Goal: Information Seeking & Learning: Check status

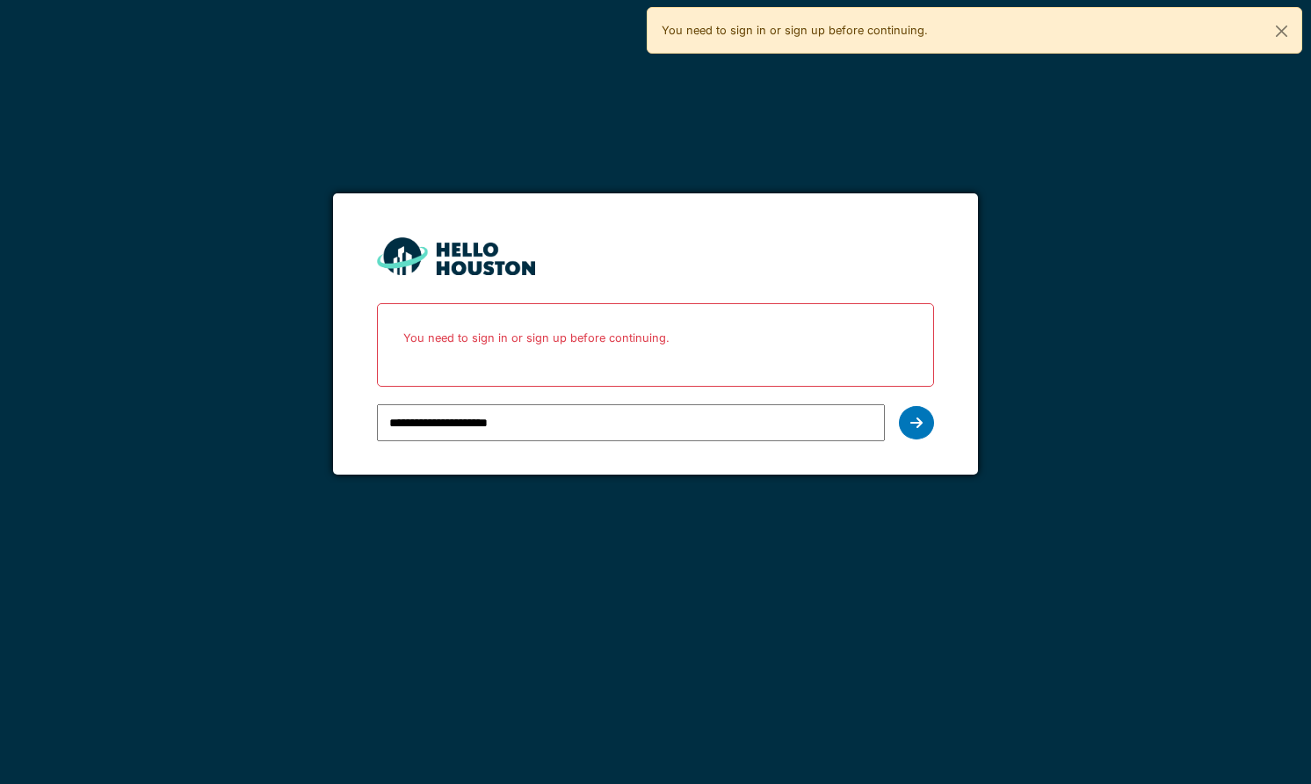
type input "**********"
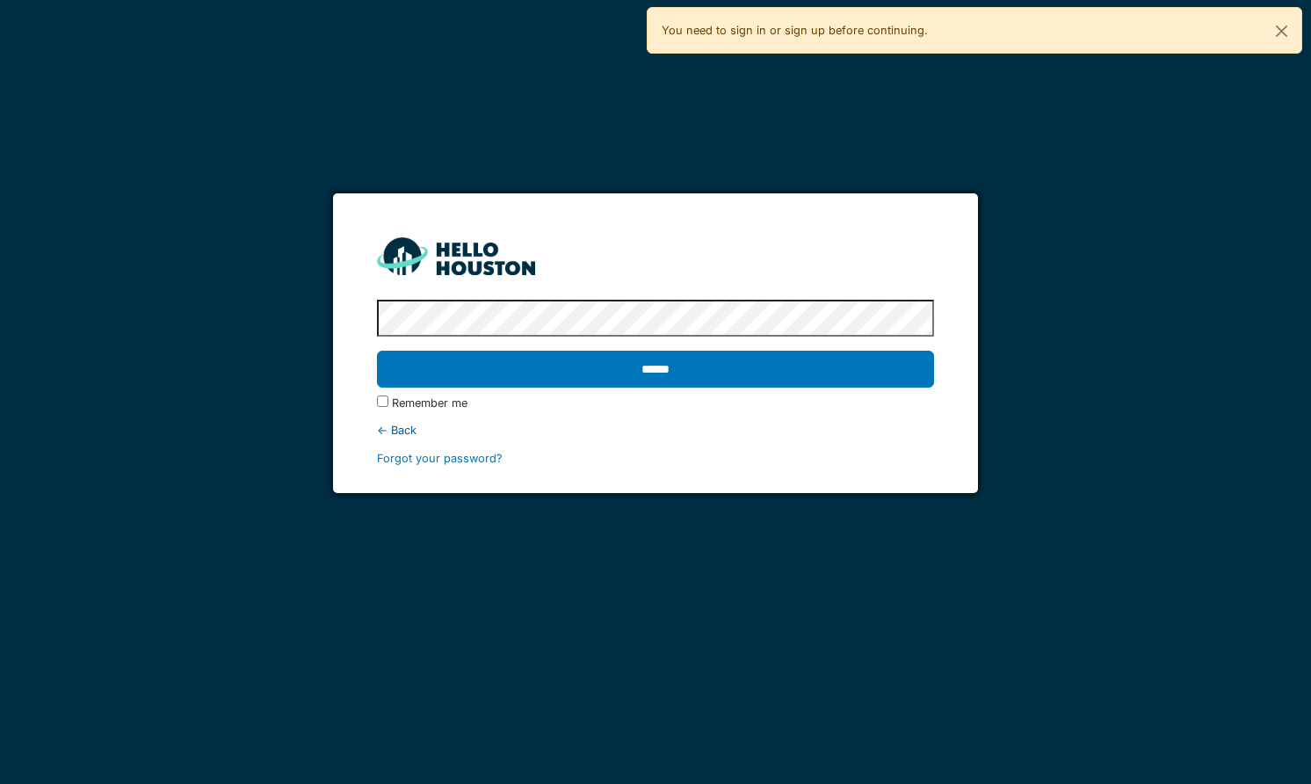
click at [377, 351] on input "******" at bounding box center [655, 369] width 556 height 37
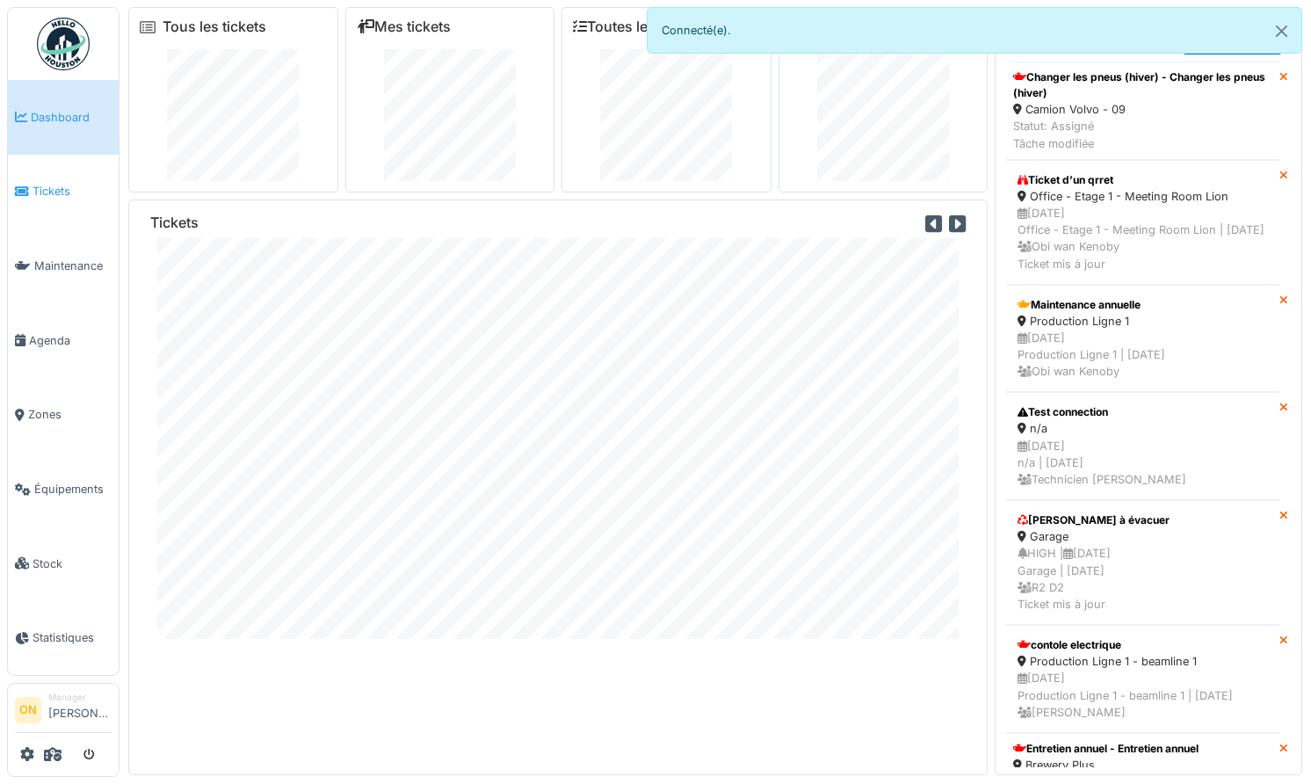
click at [49, 199] on link "Tickets" at bounding box center [63, 192] width 111 height 75
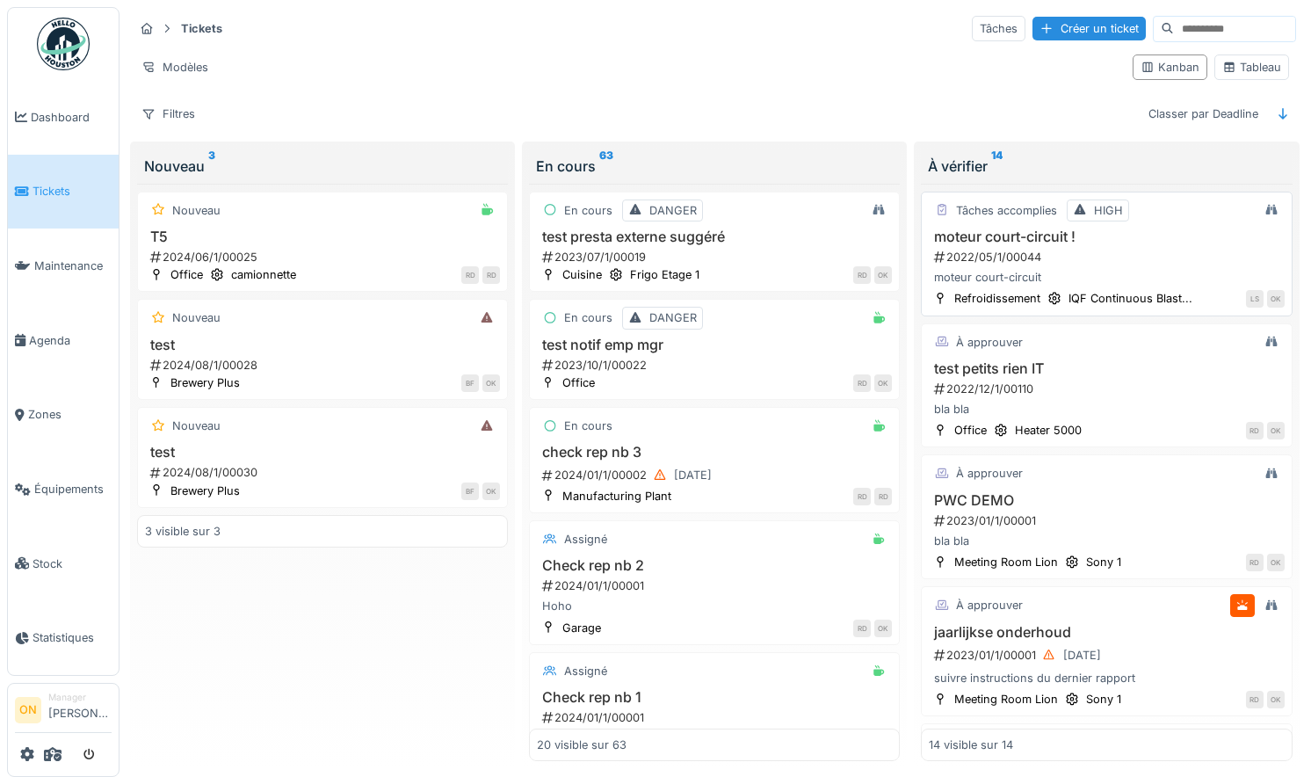
click at [974, 257] on div "2022/05/1/00044" at bounding box center [1107, 257] width 351 height 17
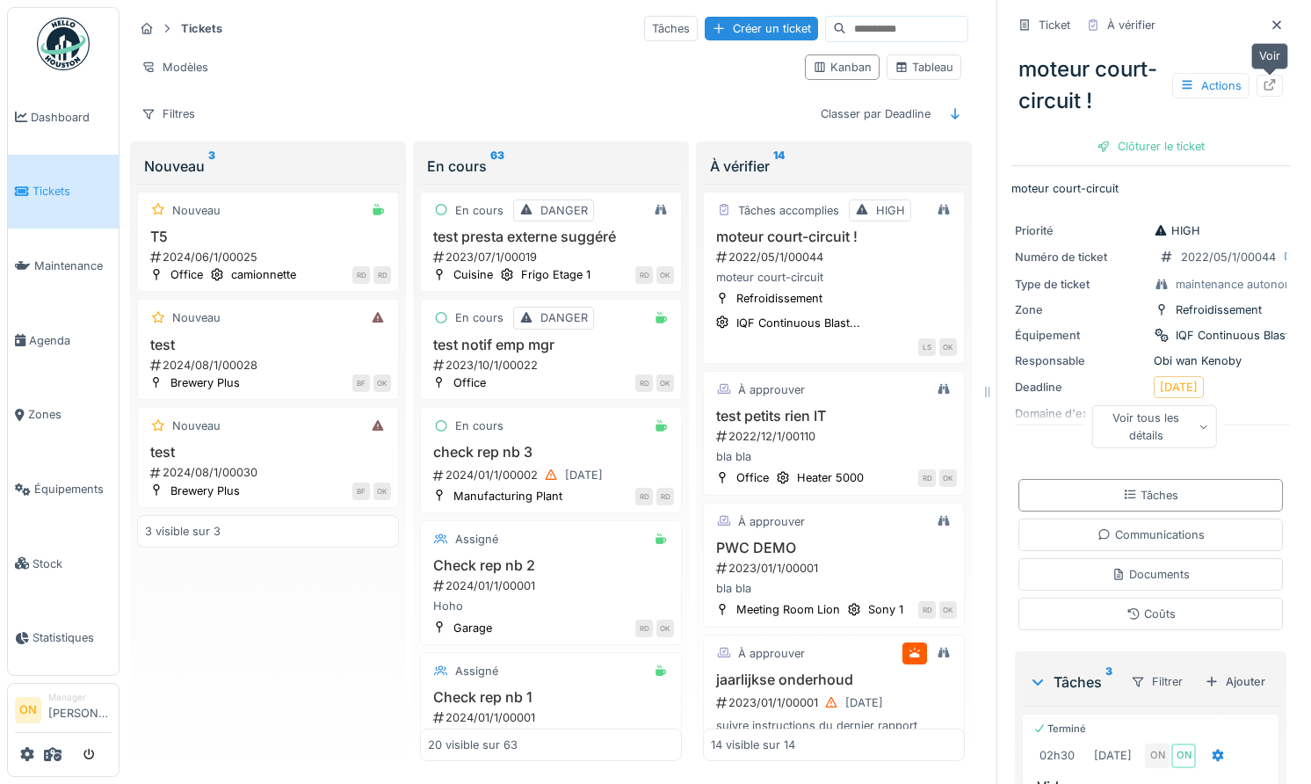
click at [1270, 80] on icon at bounding box center [1269, 84] width 11 height 11
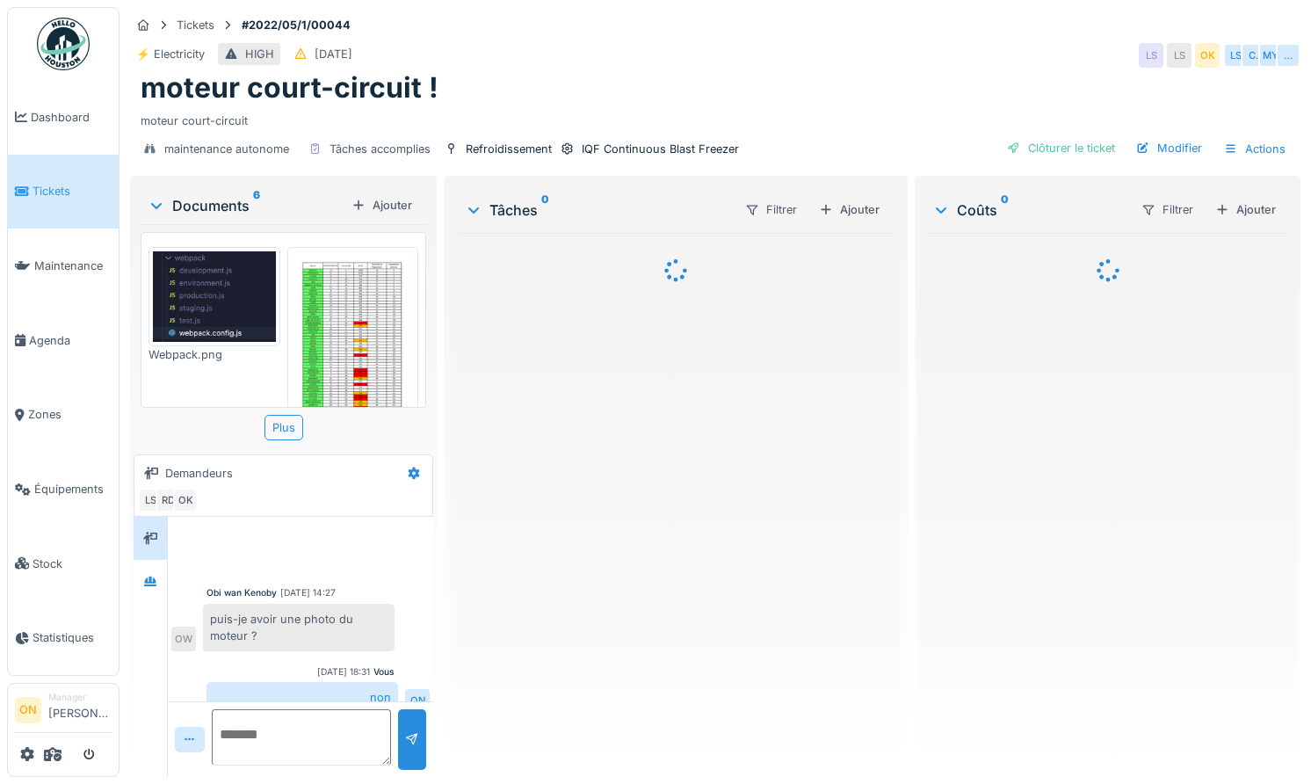
scroll to position [82, 0]
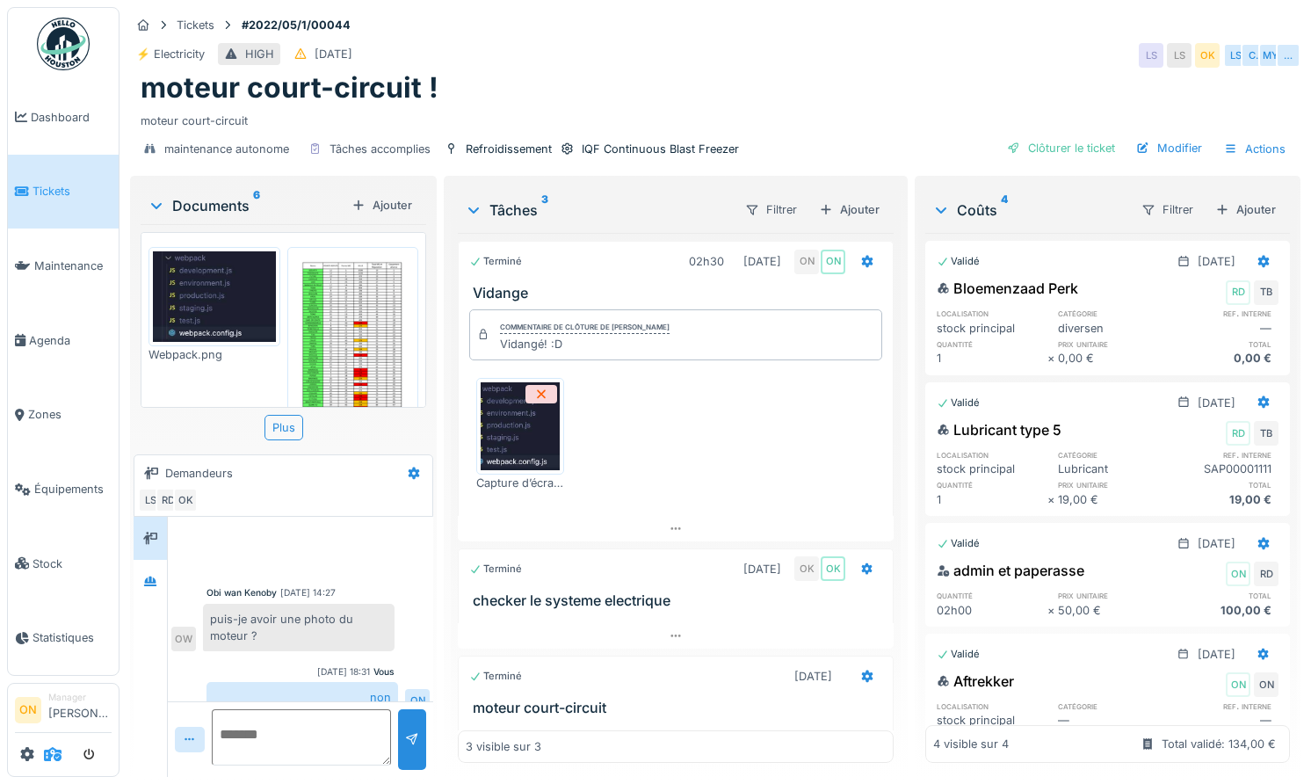
scroll to position [82, 0]
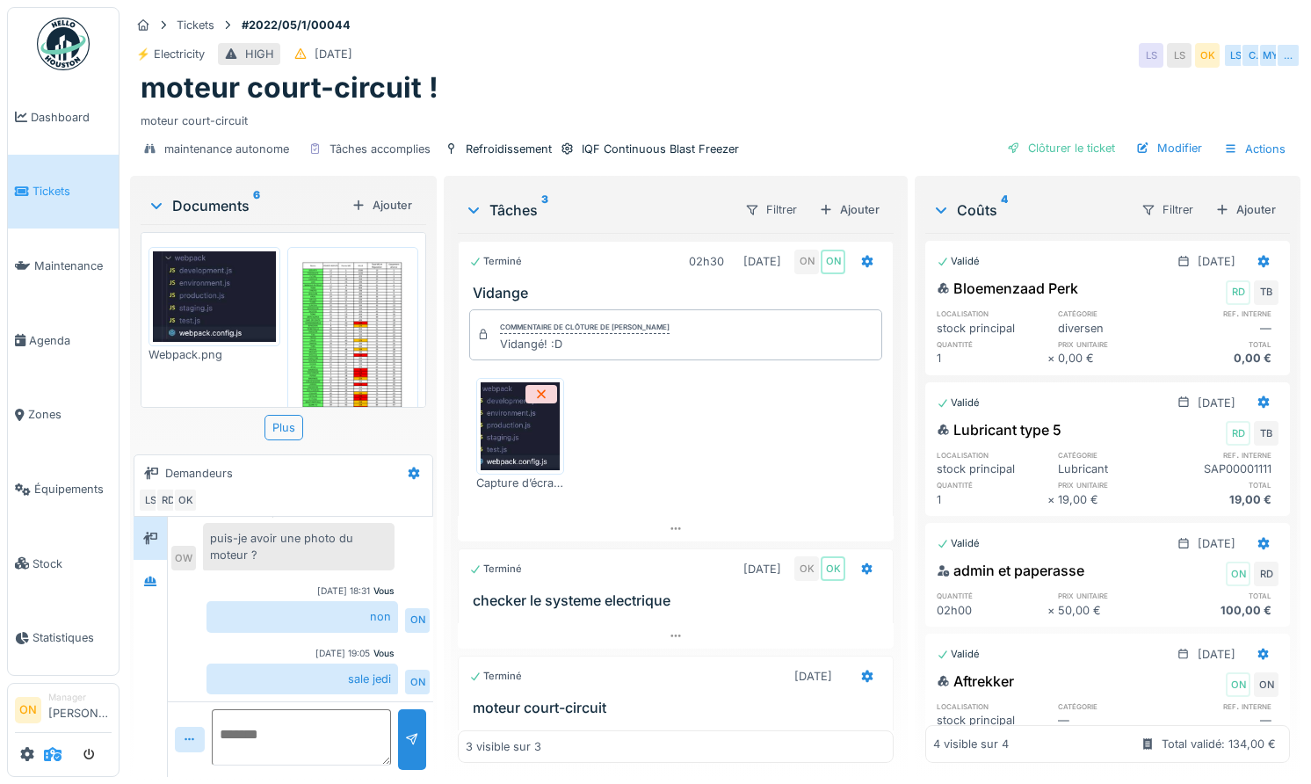
click at [56, 755] on icon at bounding box center [53, 754] width 18 height 14
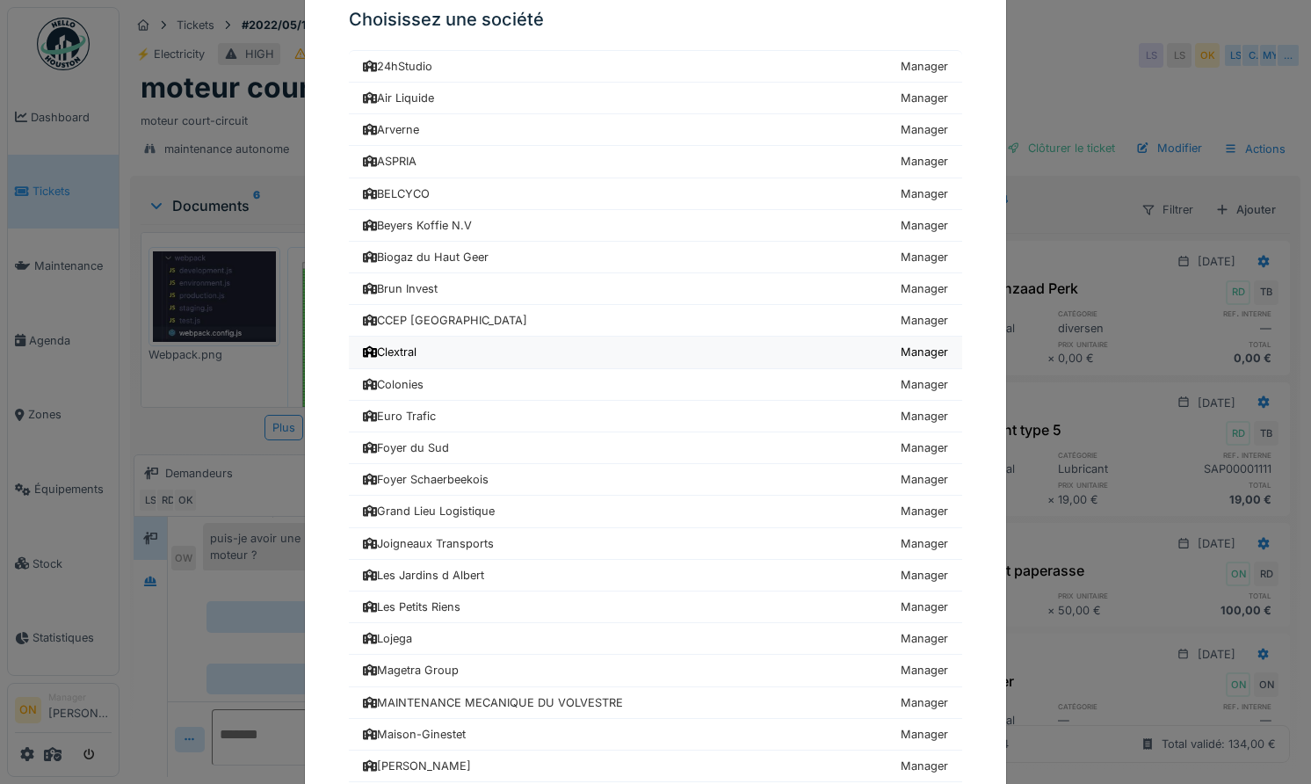
scroll to position [80, 0]
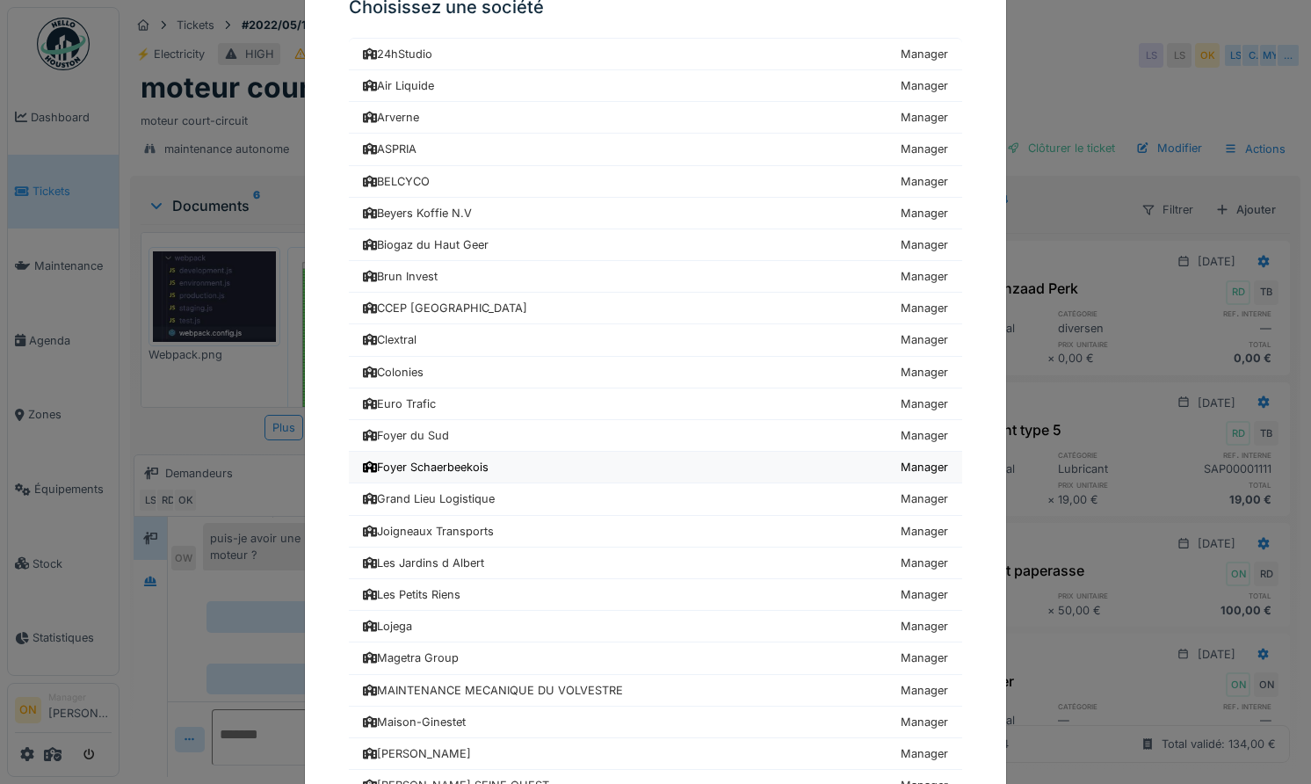
click at [470, 462] on div "Foyer Schaerbeekois" at bounding box center [426, 467] width 126 height 17
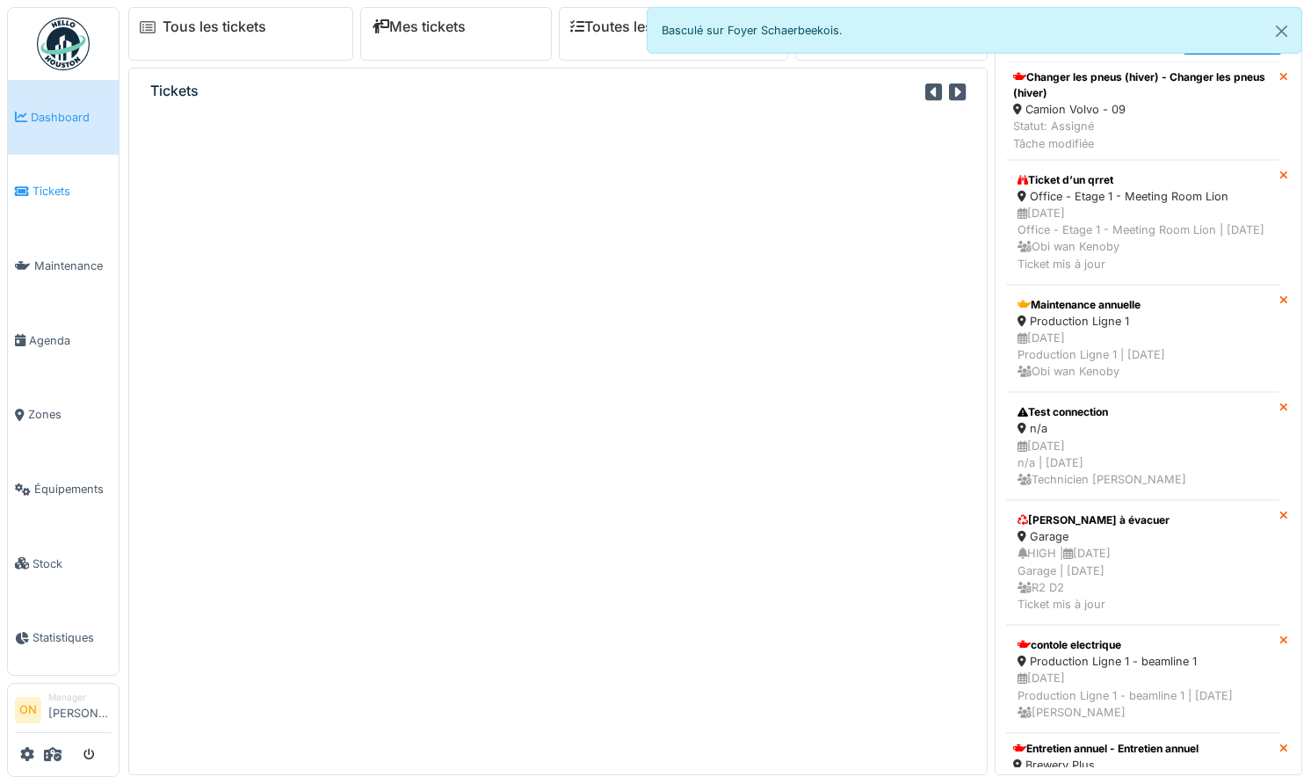
click at [51, 192] on span "Tickets" at bounding box center [72, 191] width 79 height 17
click at [912, 123] on div "Mes tâches" at bounding box center [897, 99] width 182 height 185
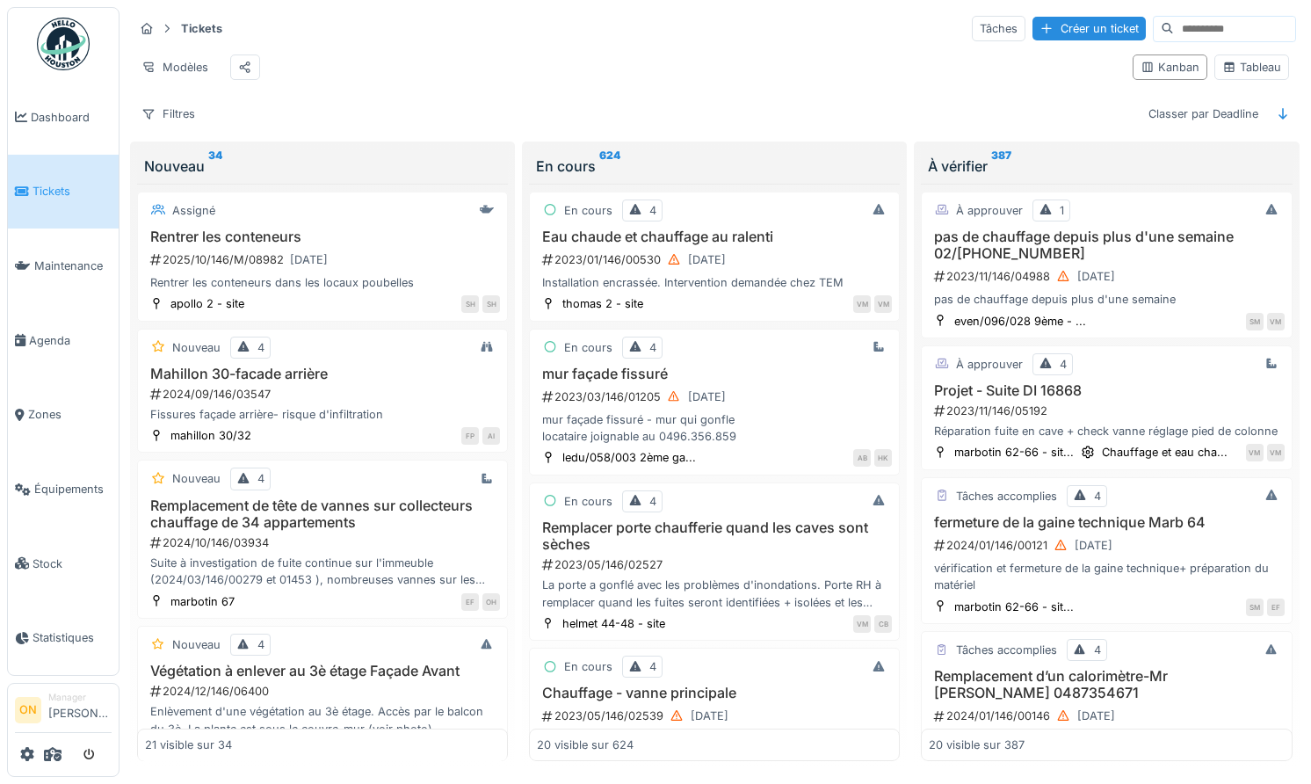
click at [701, 242] on h3 "Eau chaude et chauffage au ralenti" at bounding box center [714, 236] width 355 height 17
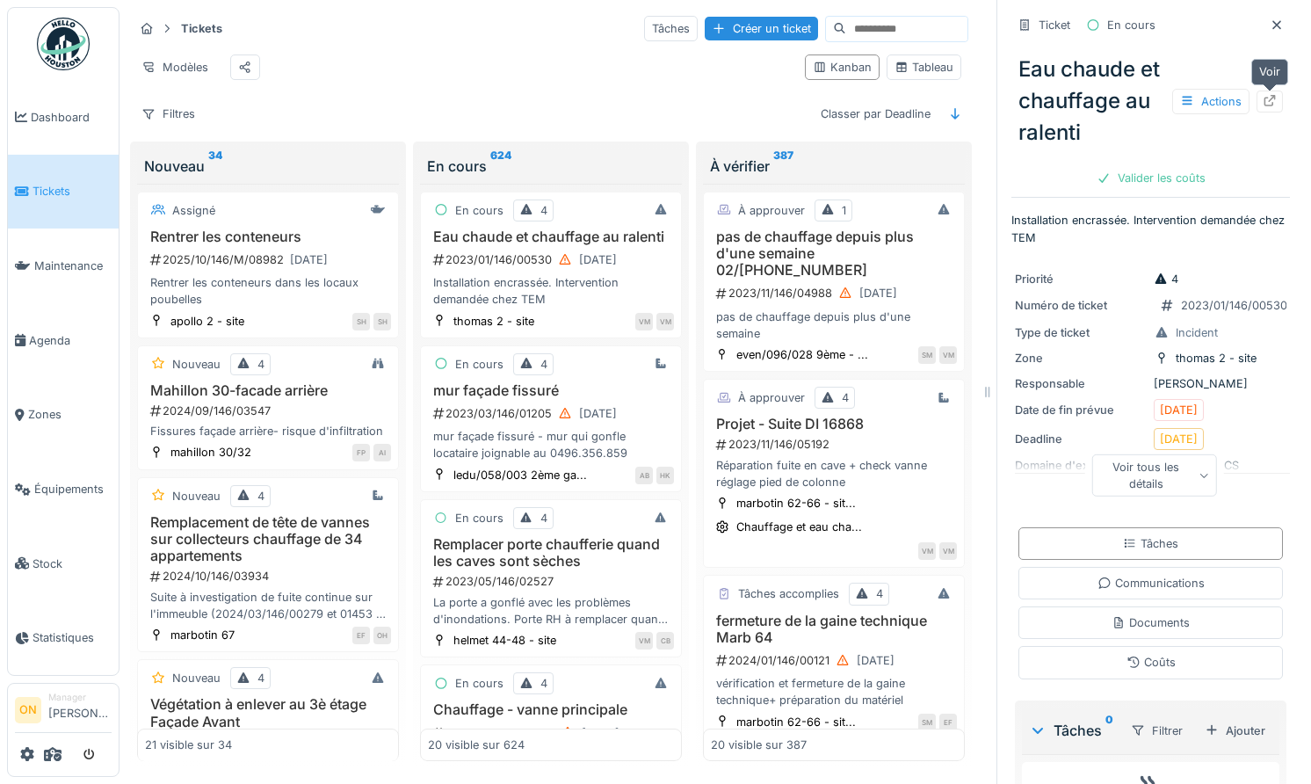
click at [1273, 106] on div at bounding box center [1270, 101] width 14 height 17
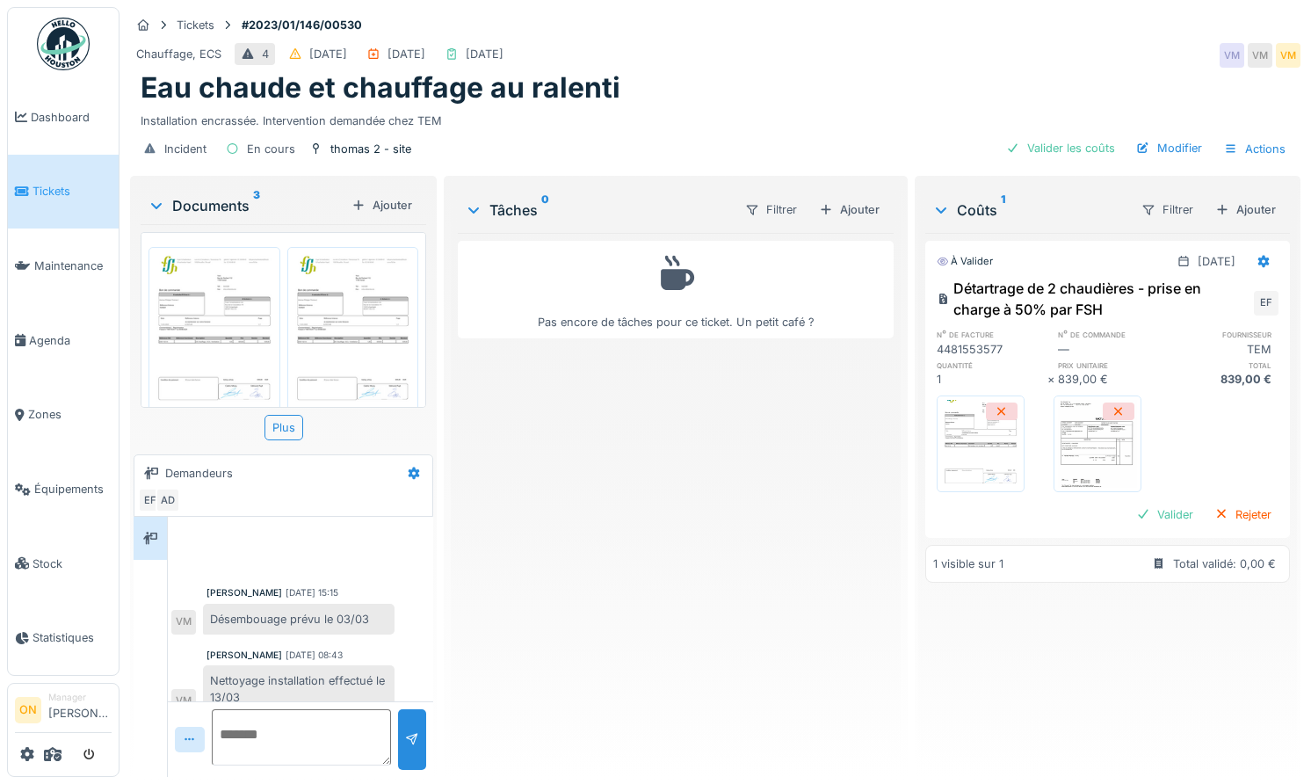
scroll to position [257, 0]
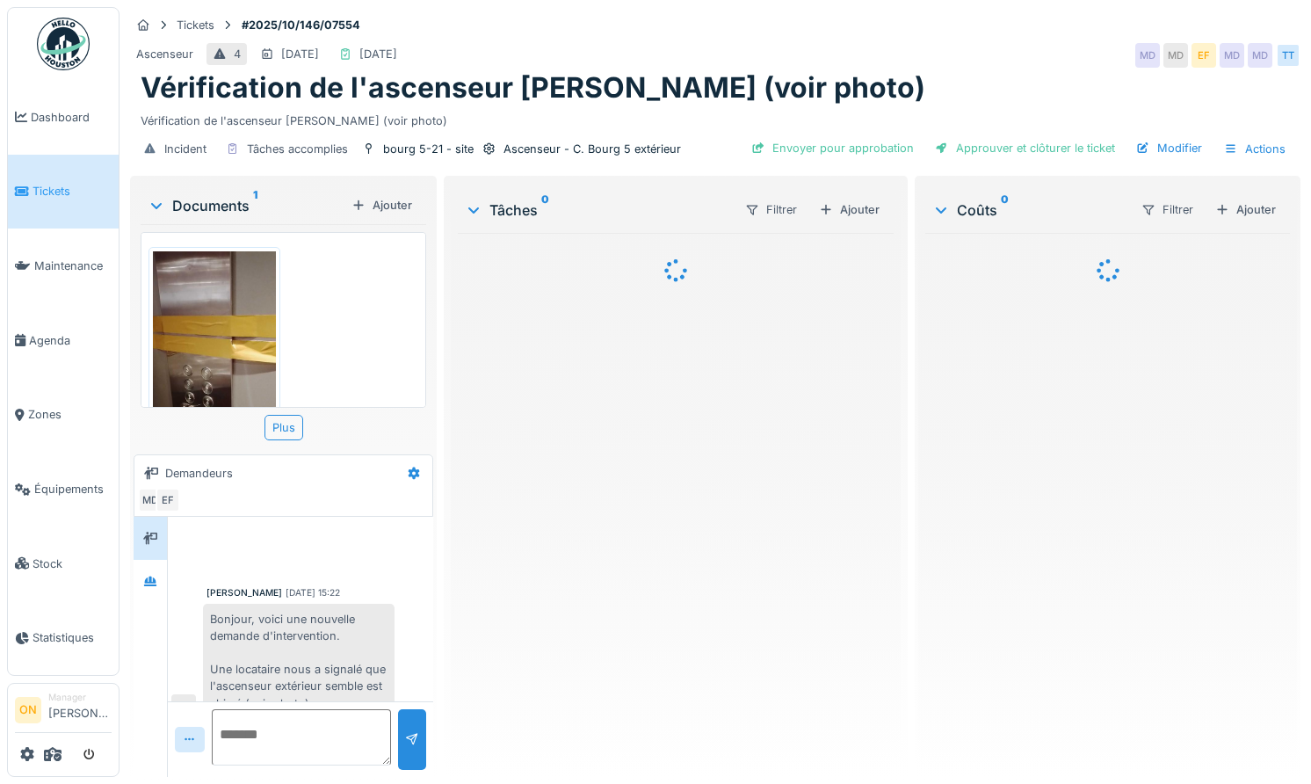
scroll to position [25, 0]
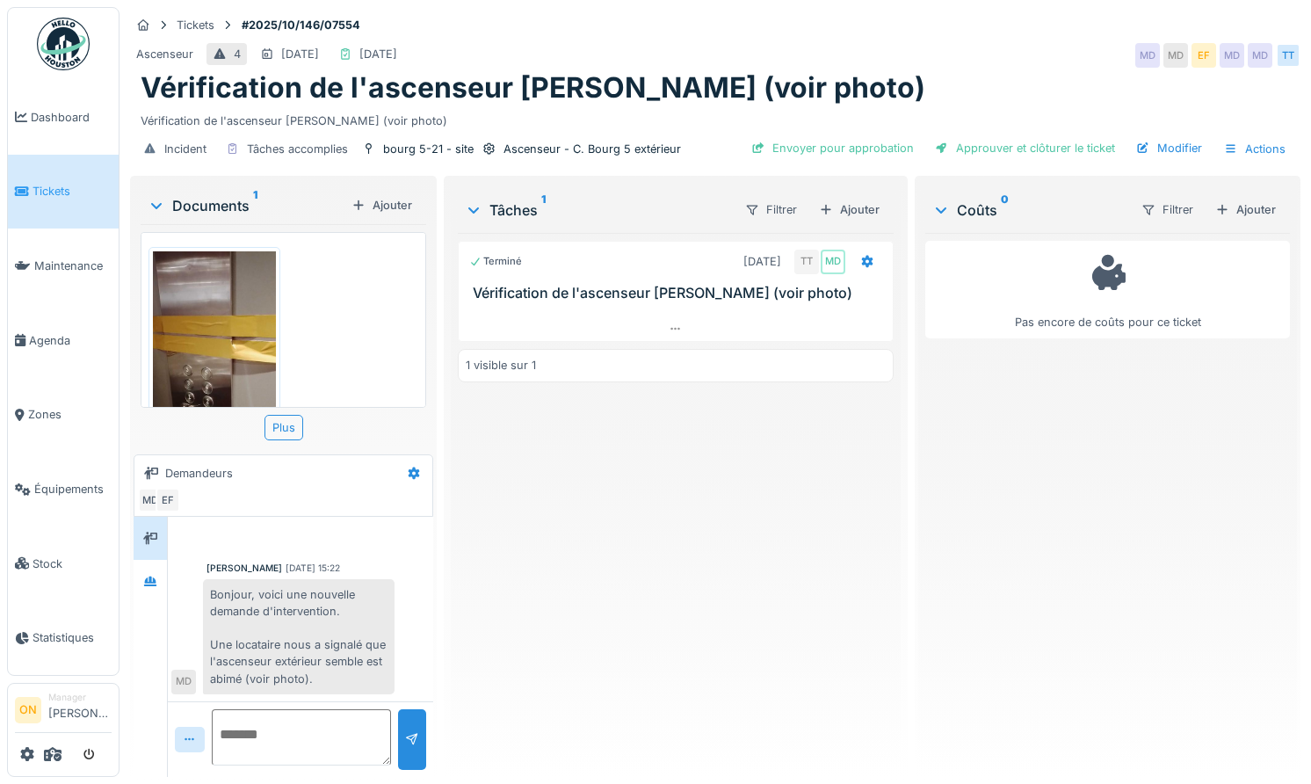
click at [753, 41] on div "Ascenseur 4 04/10/2025 02/10/2025 MD MD EF MD MD TT" at bounding box center [715, 56] width 1170 height 32
click at [698, 523] on div "Terminé 01/10/2025 TT MD Vérification de l'ascenseur abimé (voir photo) 1 visib…" at bounding box center [676, 498] width 436 height 530
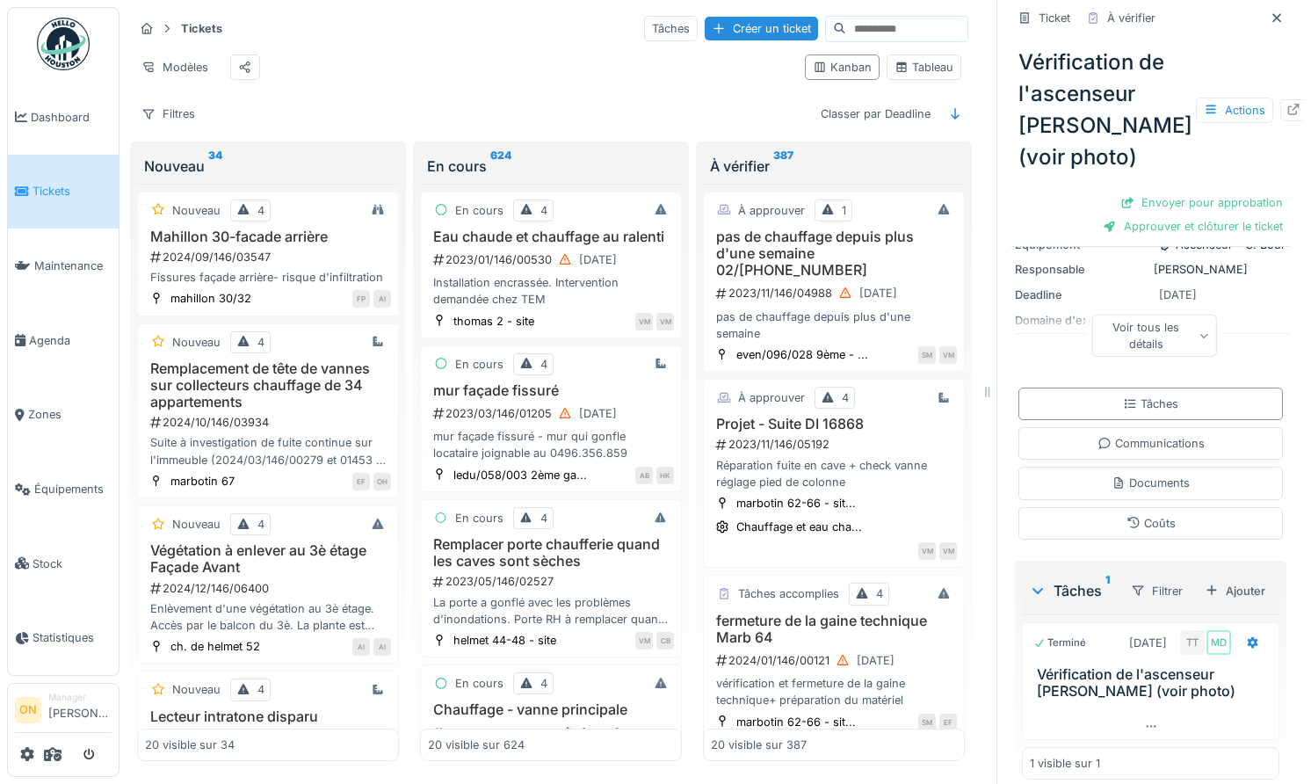
scroll to position [198, 0]
click at [1137, 432] on div "Communications" at bounding box center [1150, 440] width 107 height 17
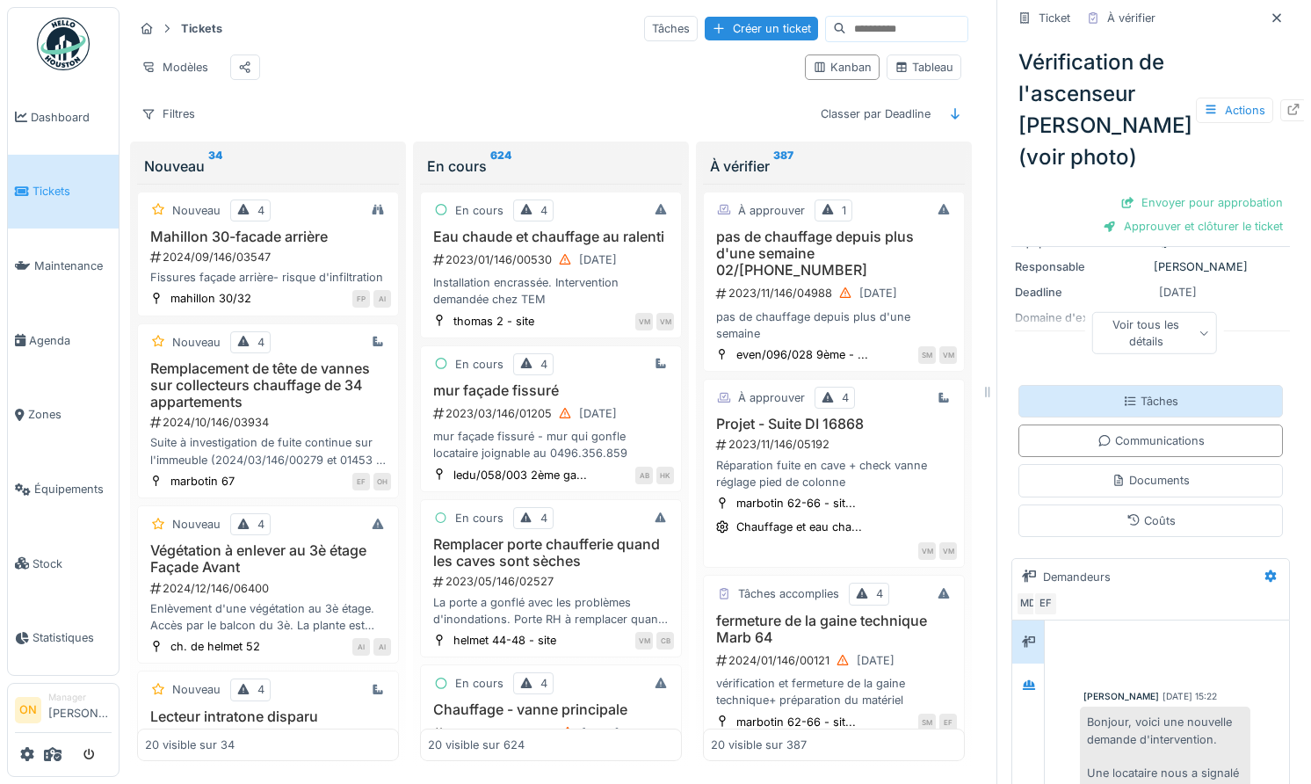
click at [1136, 395] on icon at bounding box center [1130, 400] width 14 height 11
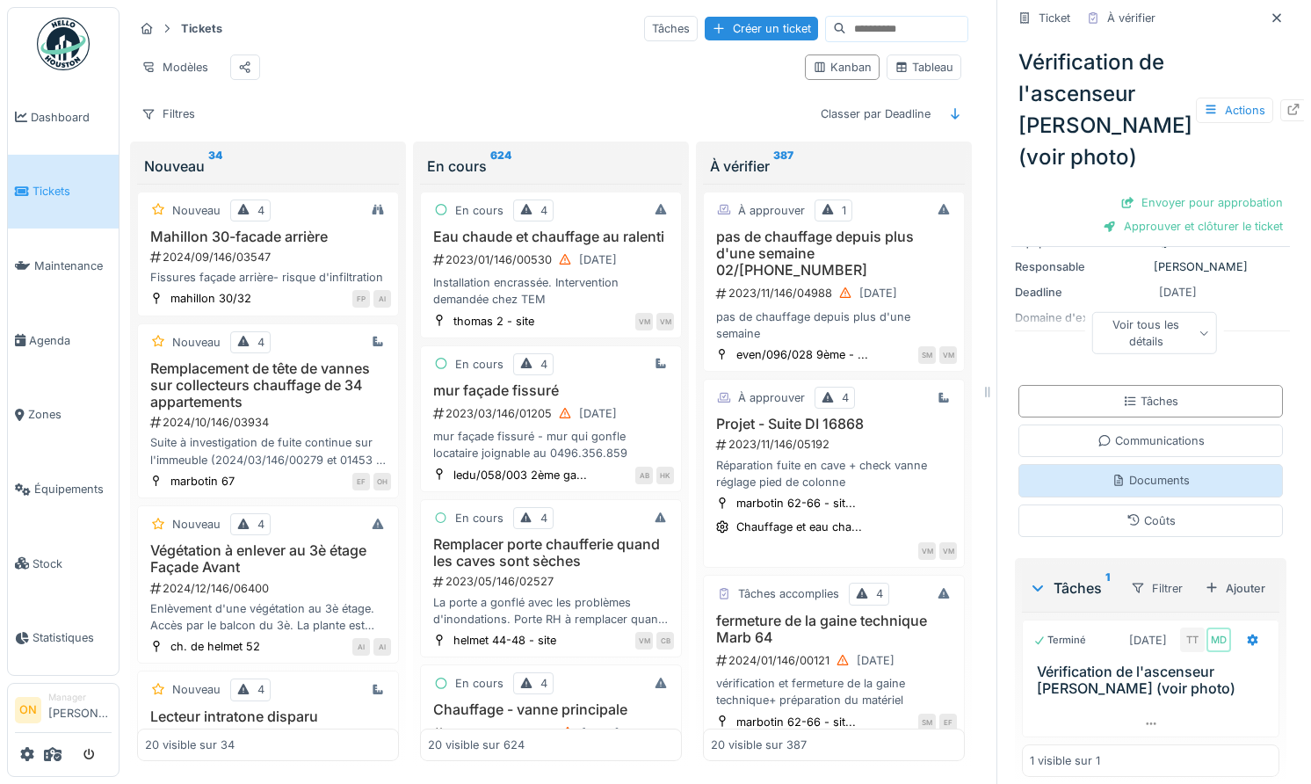
drag, startPoint x: 1132, startPoint y: 421, endPoint x: 1135, endPoint y: 440, distance: 19.6
click at [1132, 432] on div "Communications" at bounding box center [1150, 440] width 107 height 17
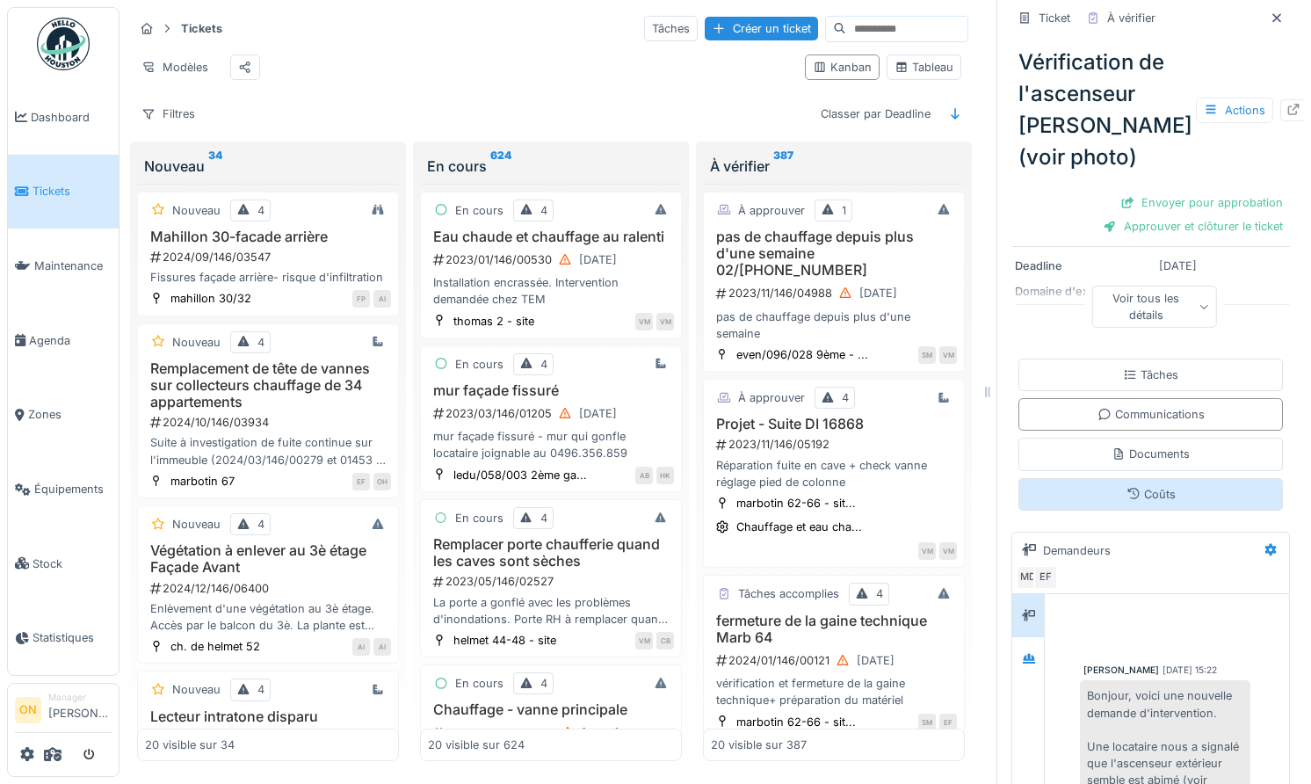
click at [1139, 478] on div "Coûts" at bounding box center [1150, 494] width 264 height 33
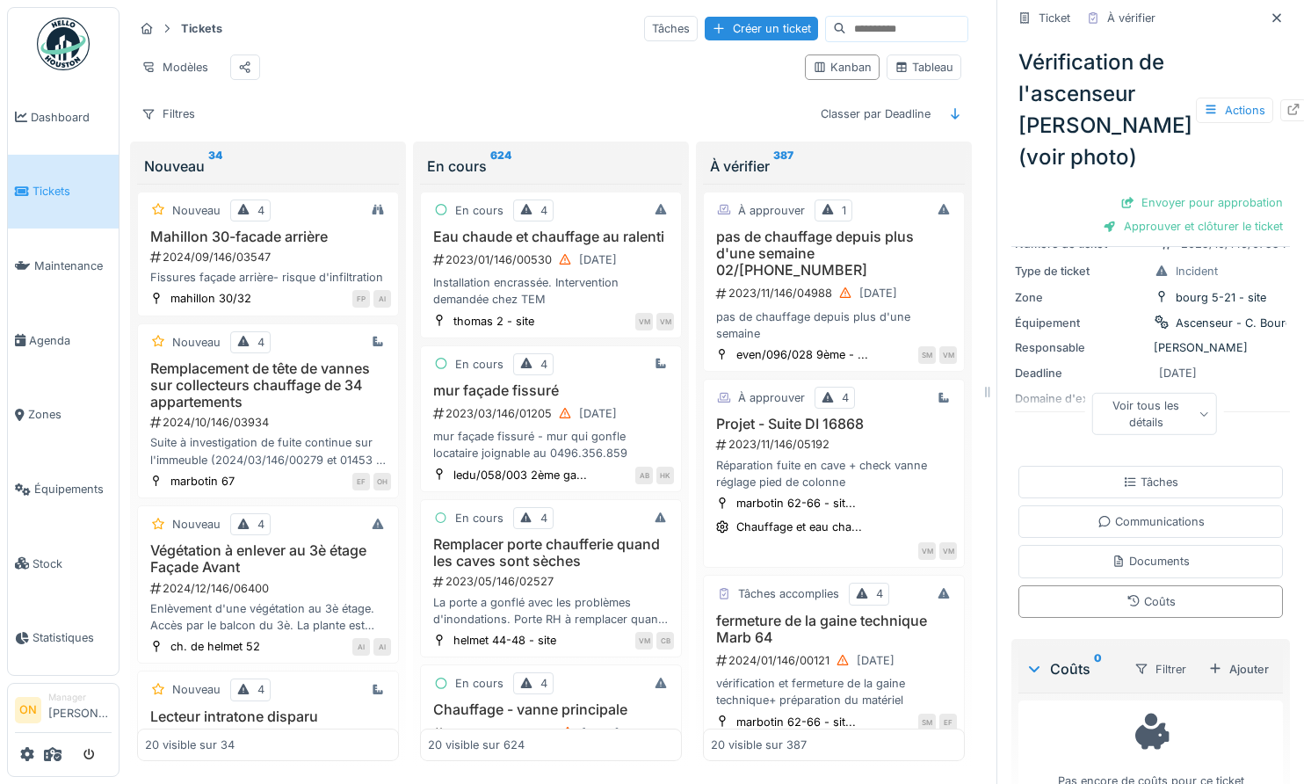
scroll to position [144, 0]
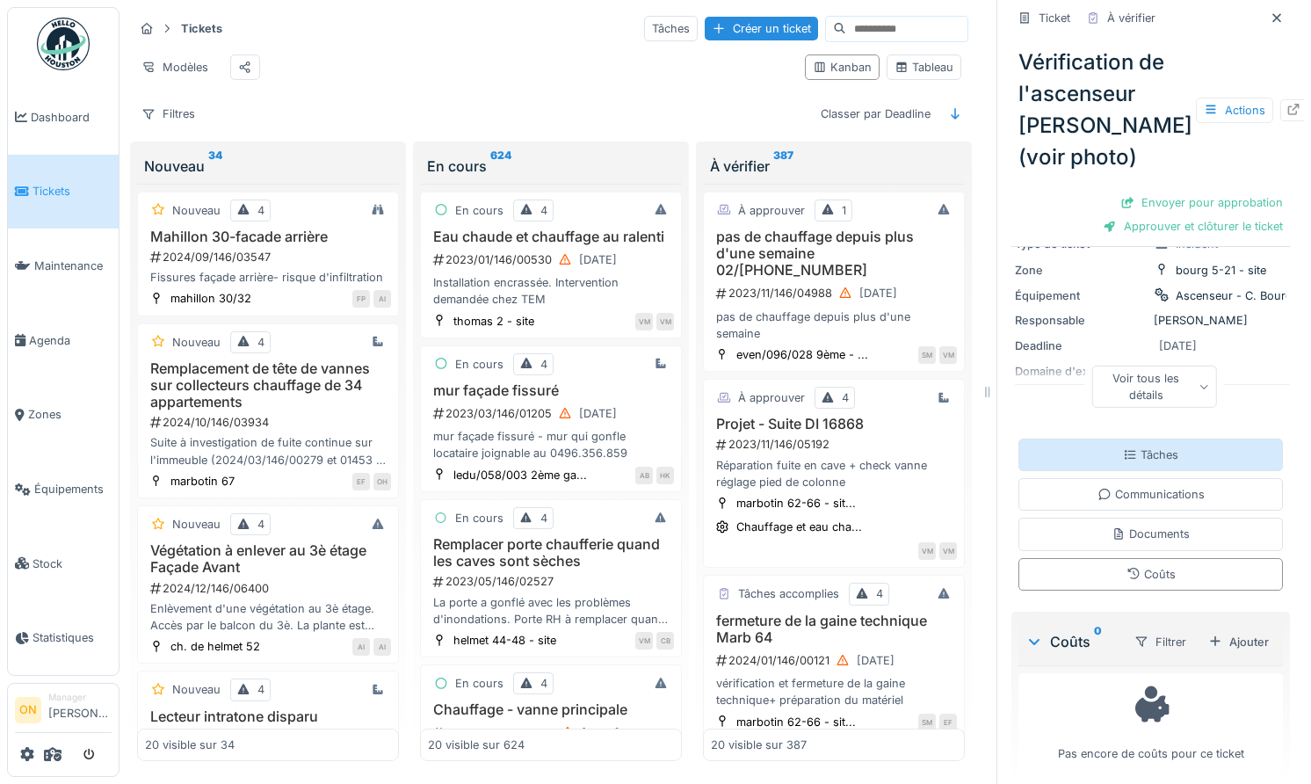
click at [1100, 447] on div "Tâches" at bounding box center [1150, 454] width 264 height 33
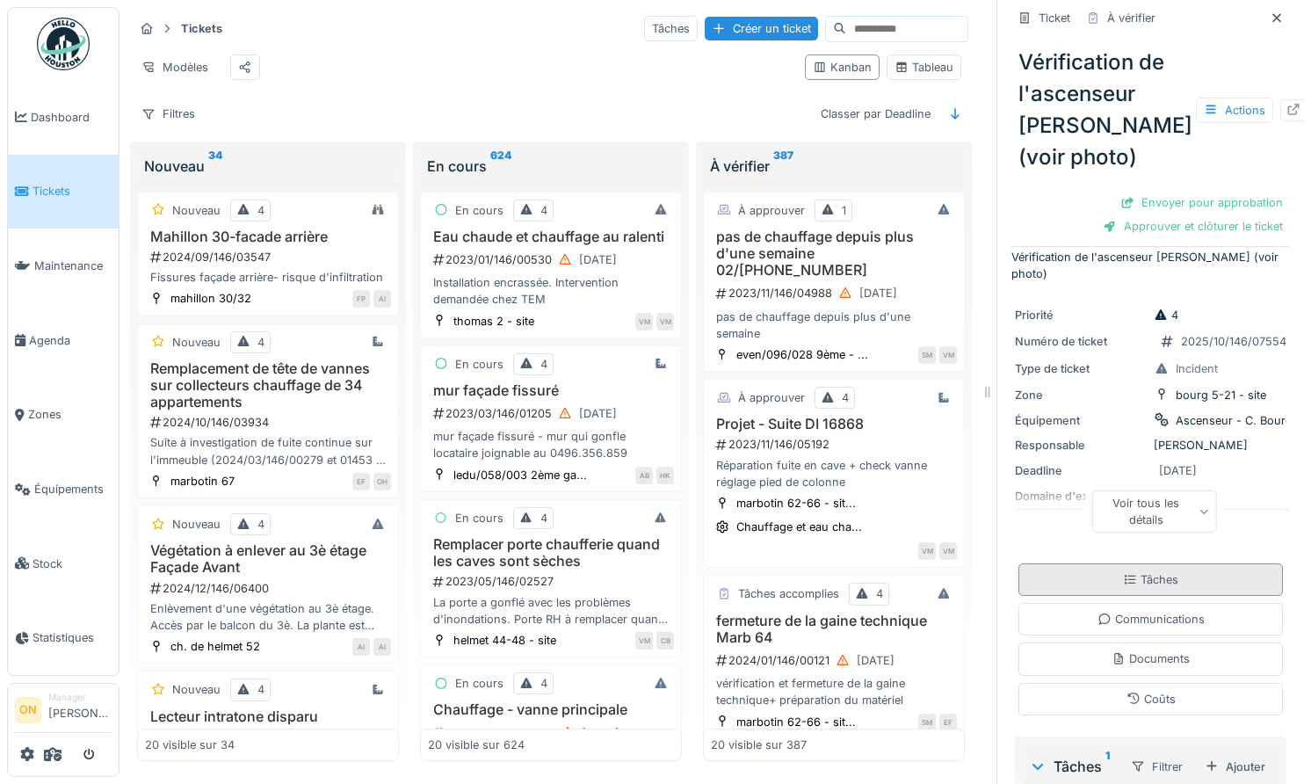
scroll to position [0, 0]
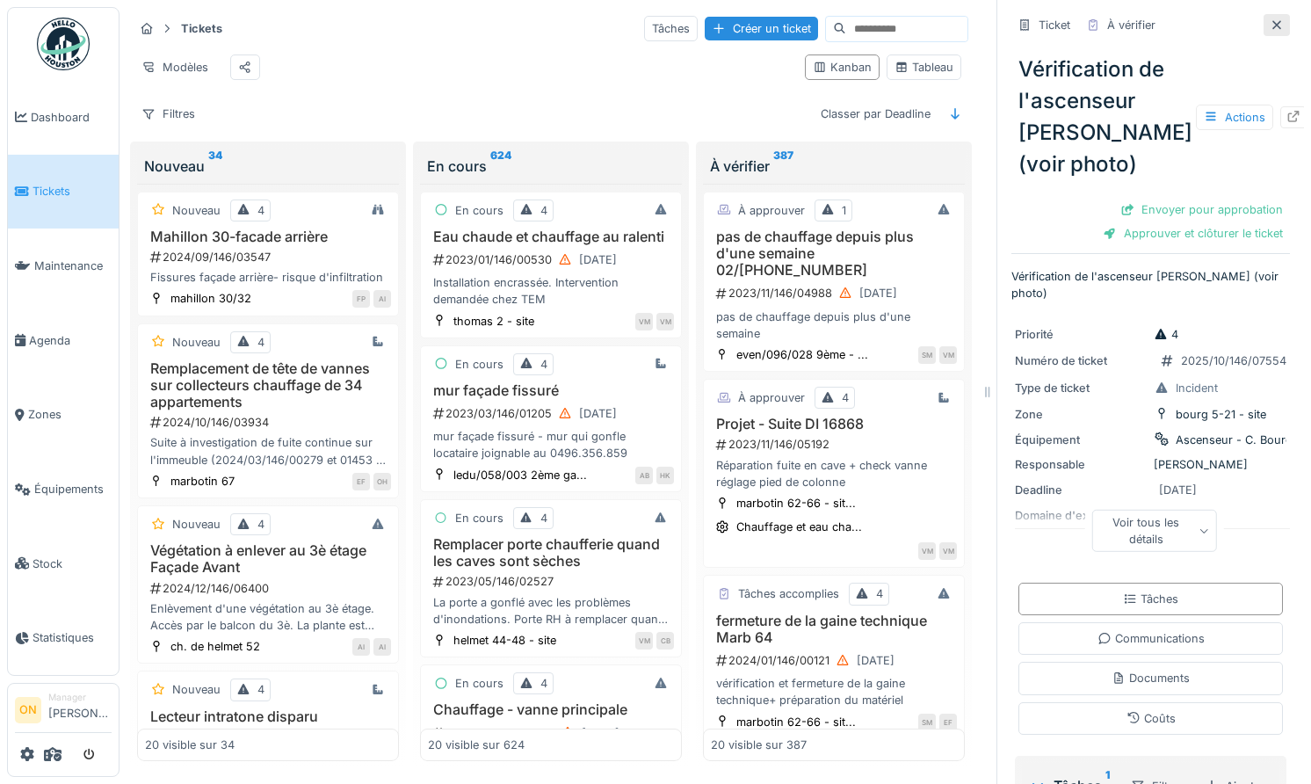
click at [1277, 28] on icon at bounding box center [1277, 24] width 14 height 11
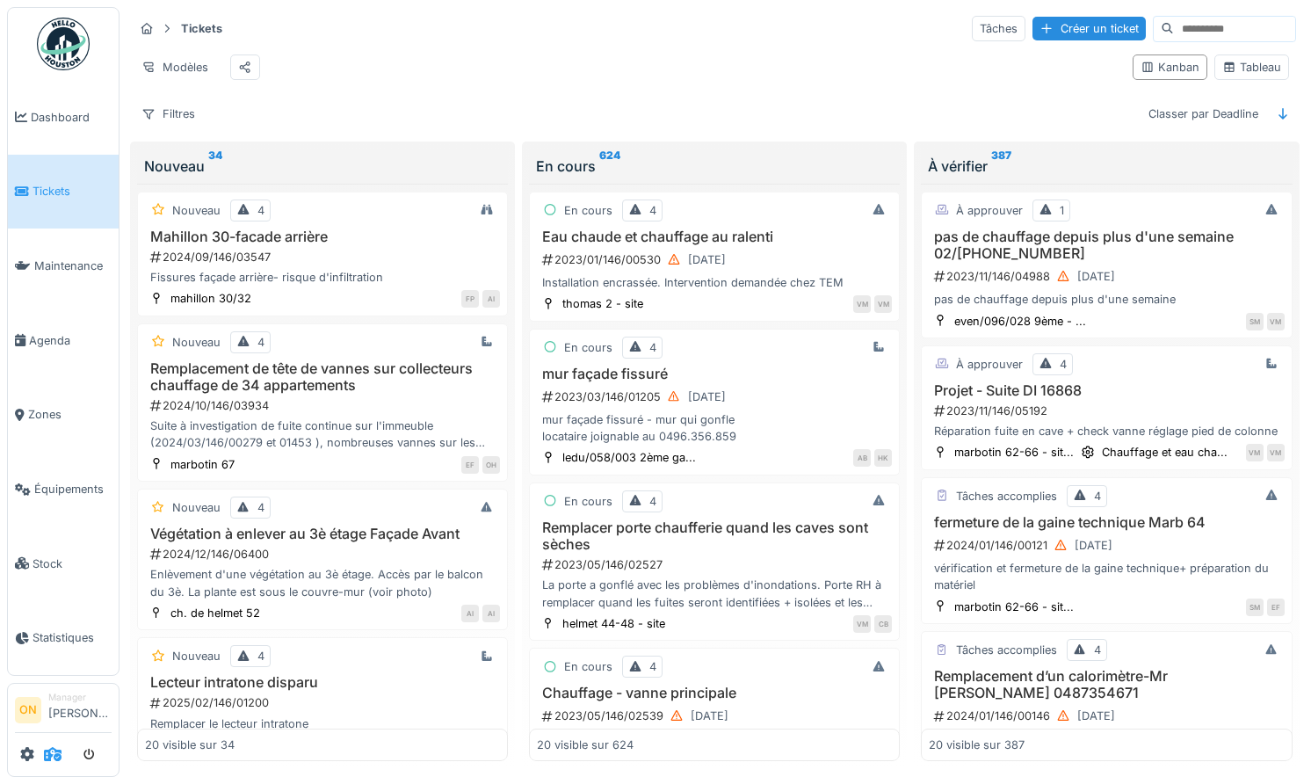
click at [57, 753] on icon at bounding box center [53, 754] width 18 height 14
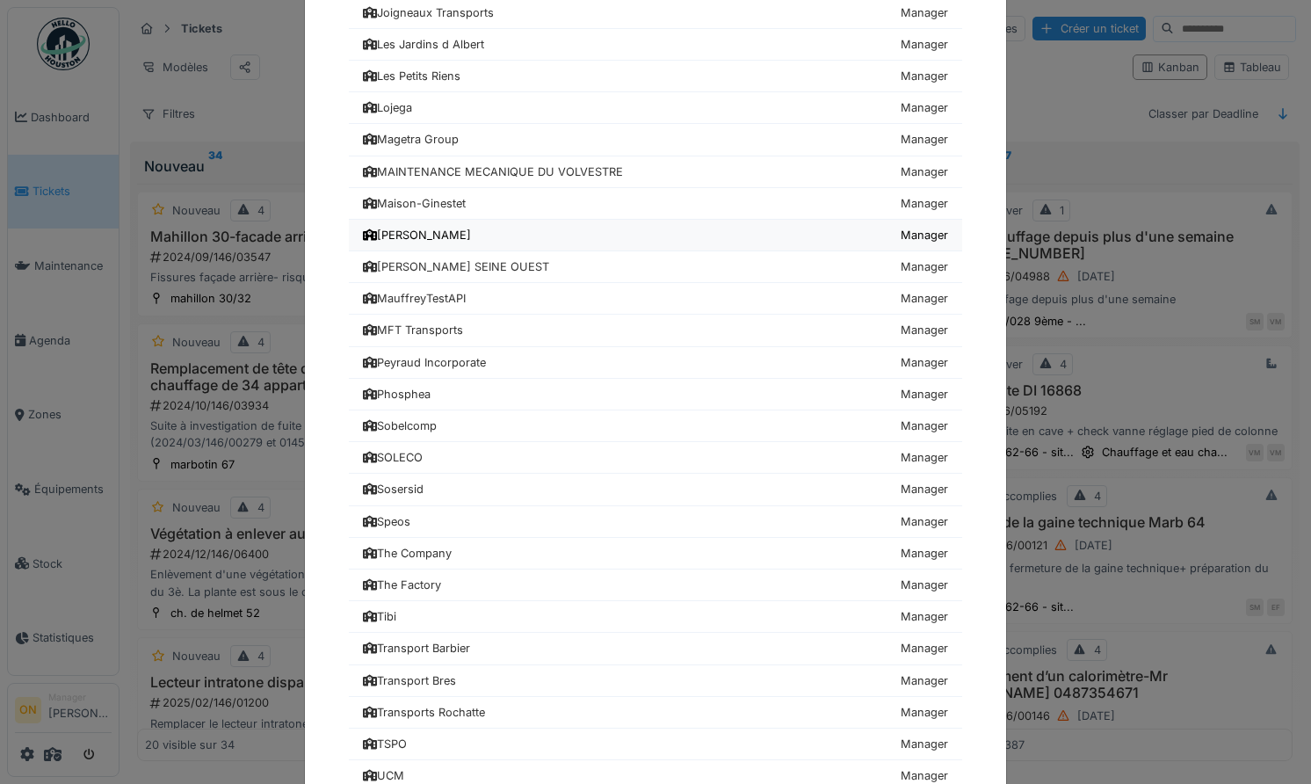
scroll to position [789, 0]
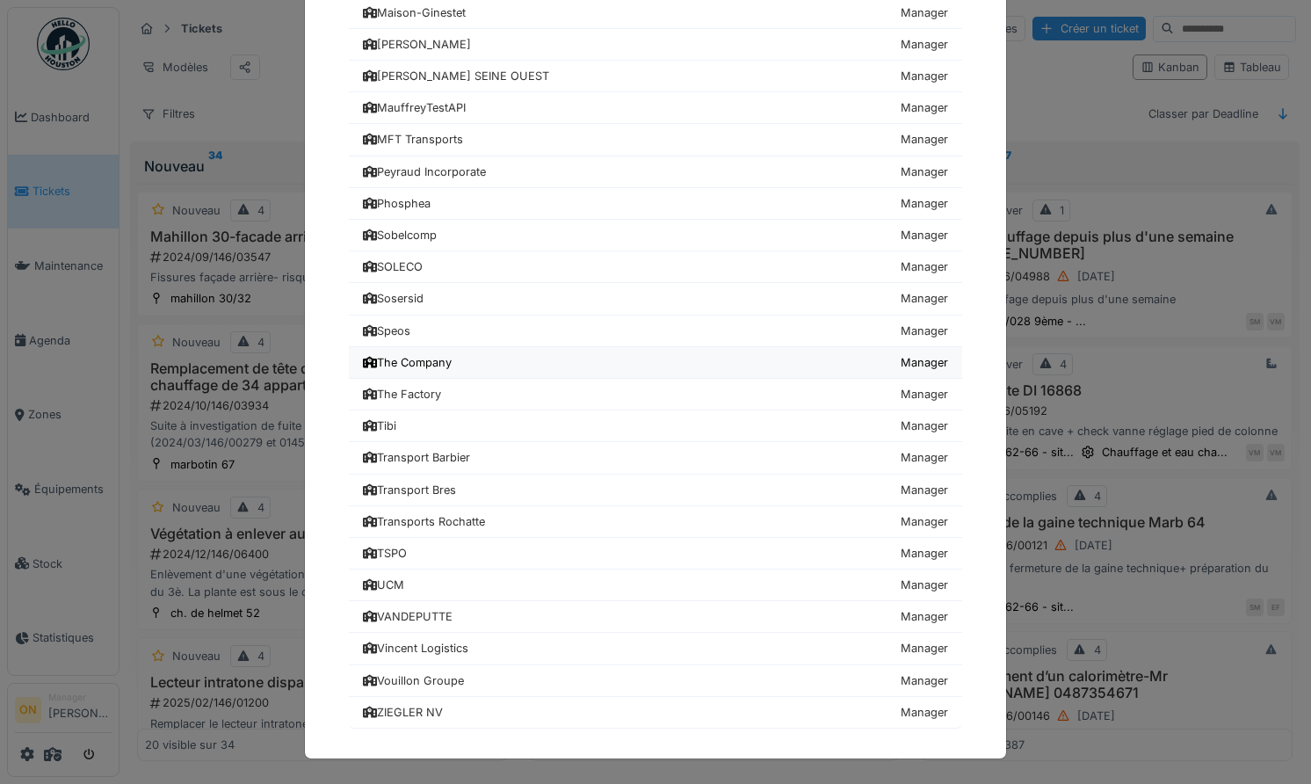
click at [431, 368] on div "The Company" at bounding box center [407, 362] width 89 height 17
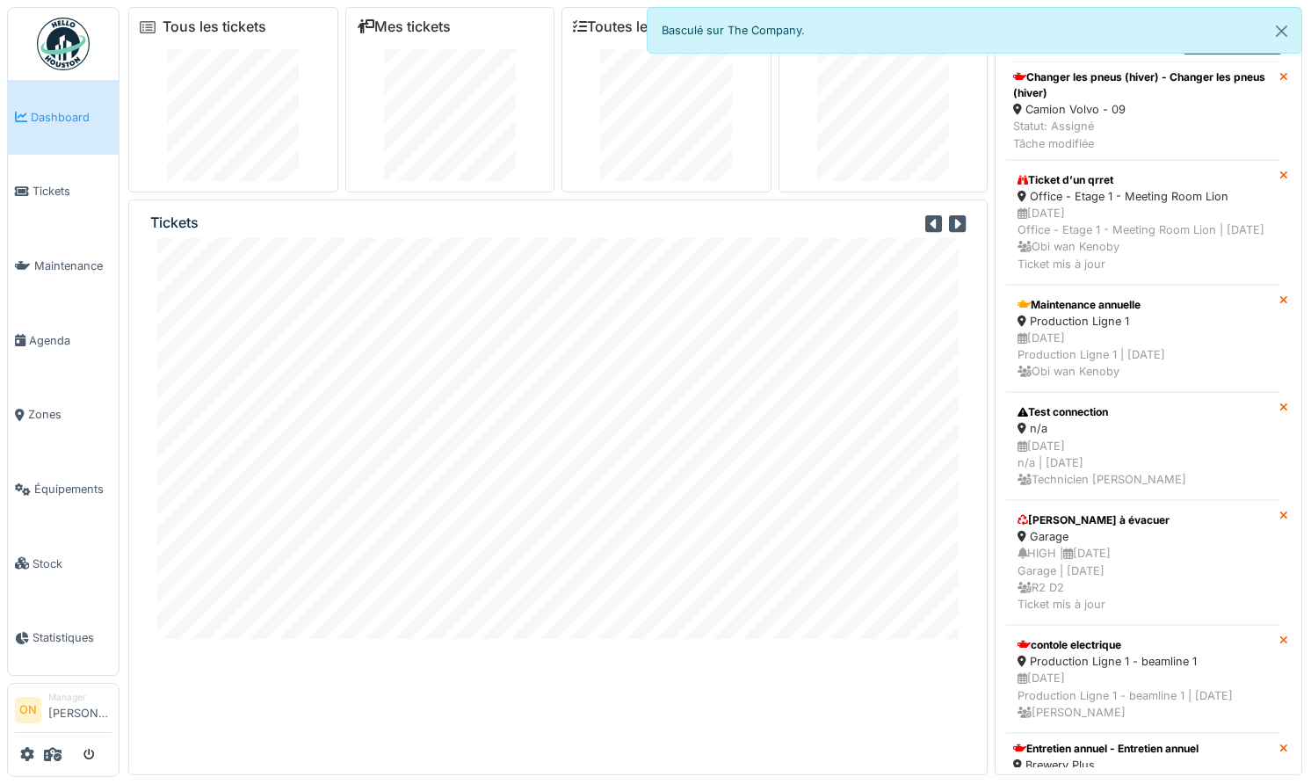
click at [285, 669] on div "Tickets" at bounding box center [557, 486] width 859 height 575
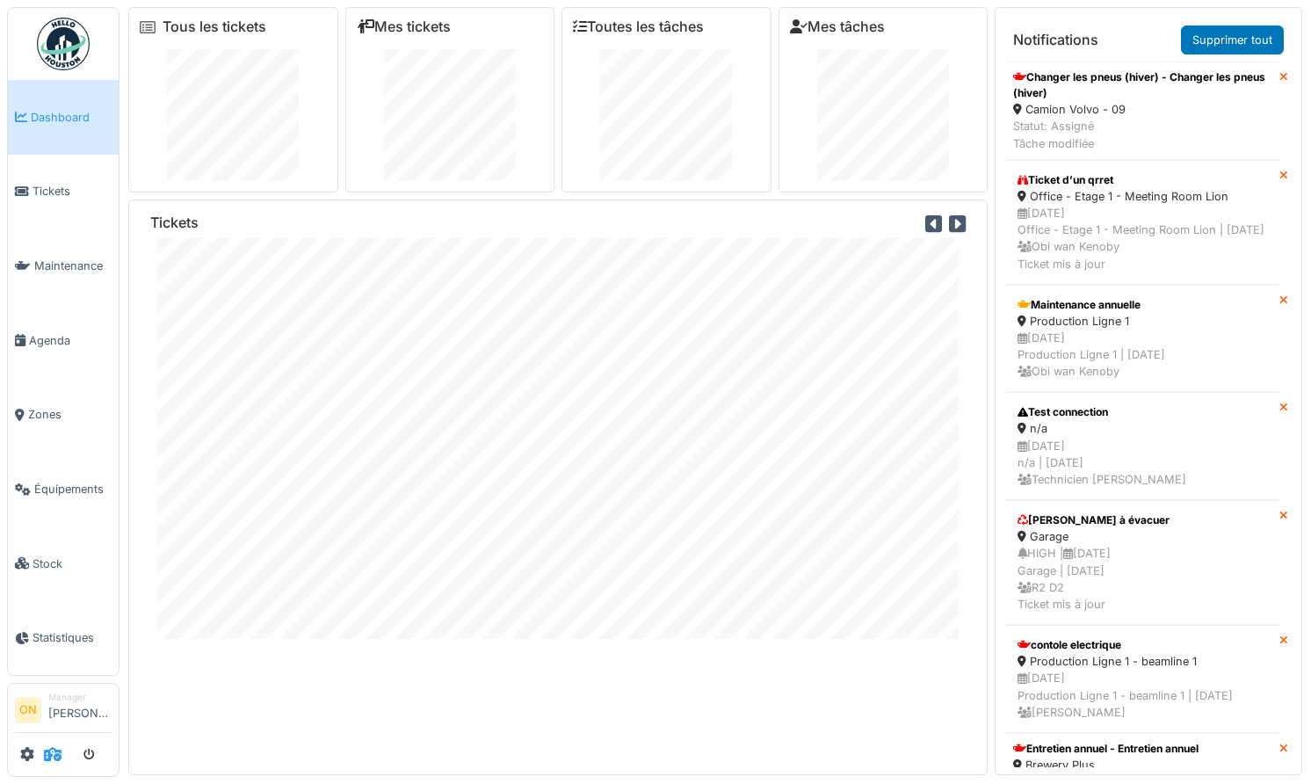
click at [49, 756] on icon at bounding box center [53, 754] width 18 height 14
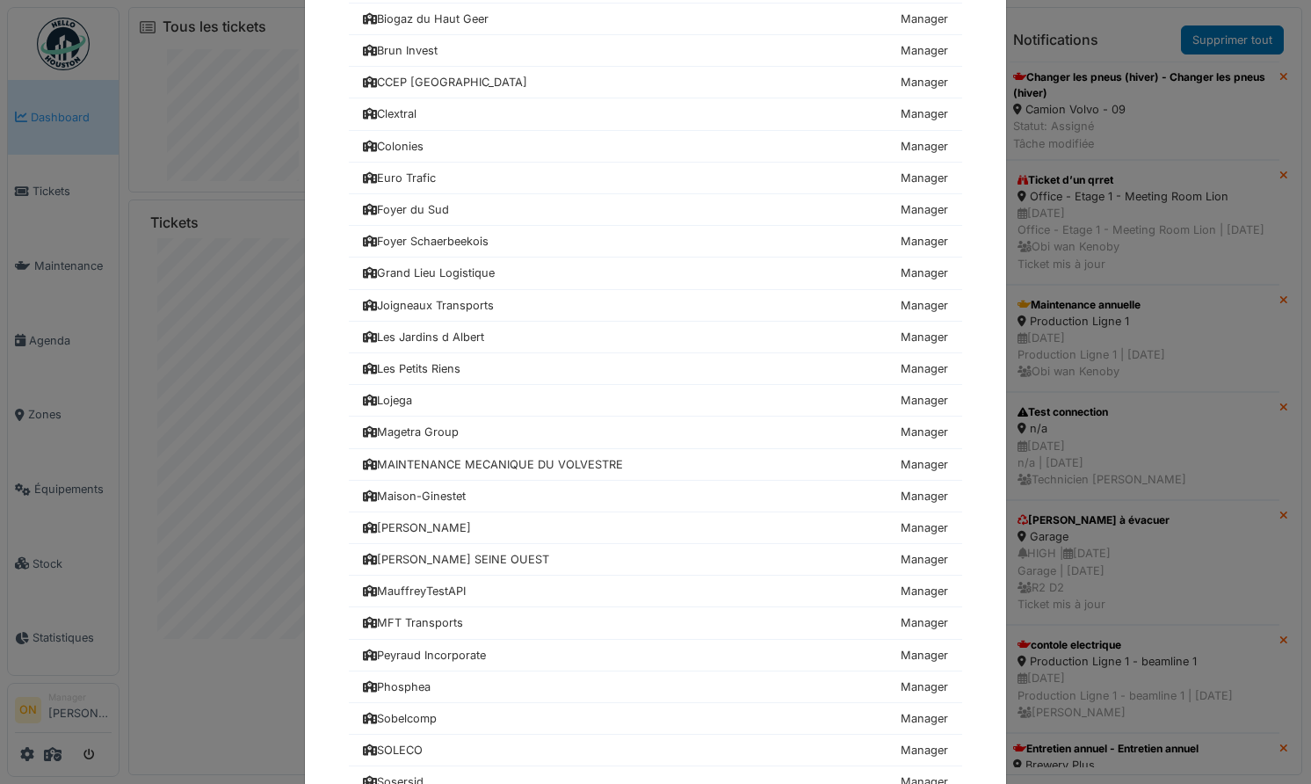
scroll to position [789, 0]
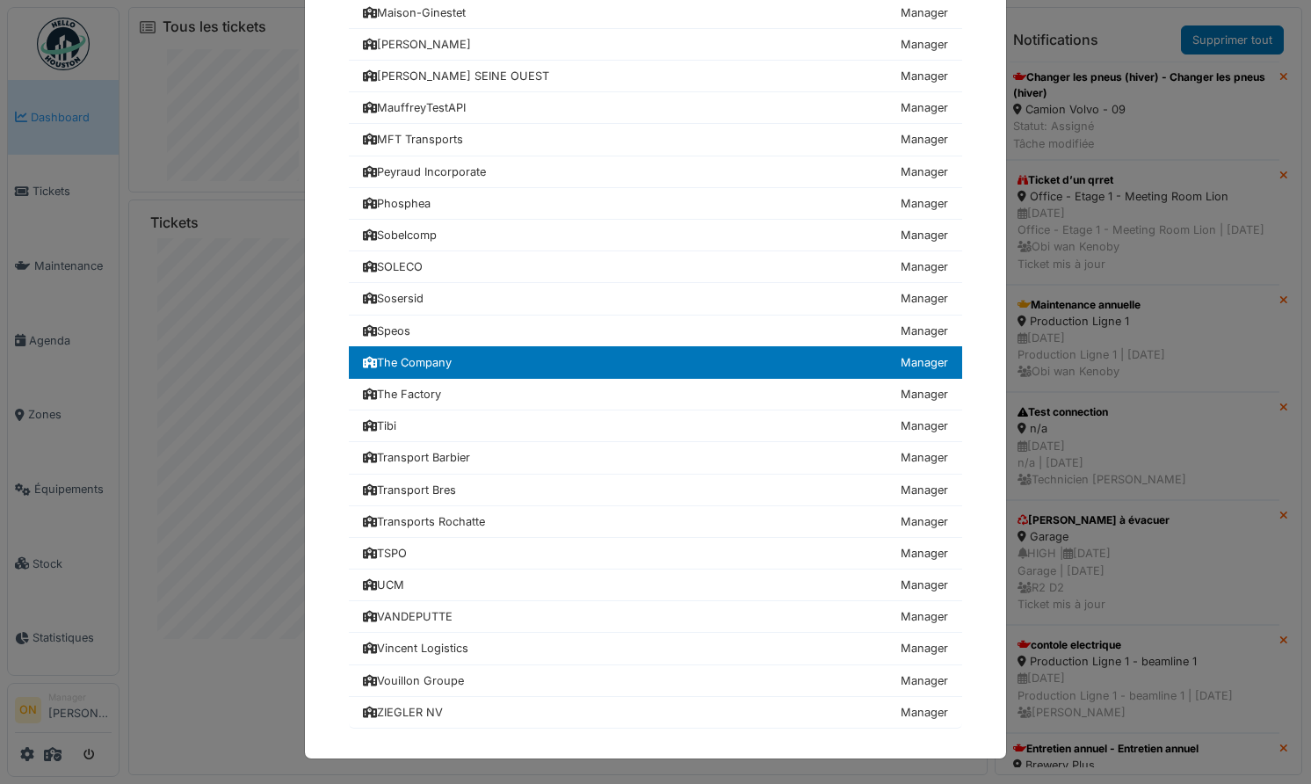
click at [272, 452] on div "Choisissez une société 24hStudio Manager Air Liquide Manager [GEOGRAPHIC_DATA] …" at bounding box center [655, 392] width 1311 height 784
